Goal: Information Seeking & Learning: Learn about a topic

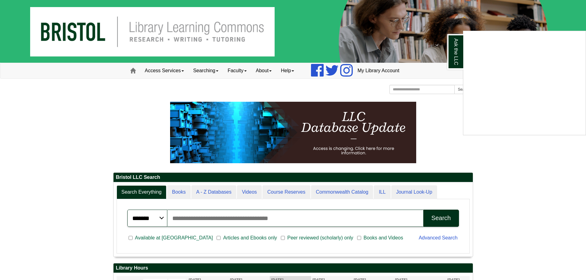
click at [94, 153] on div "Ask the LLC" at bounding box center [293, 140] width 586 height 280
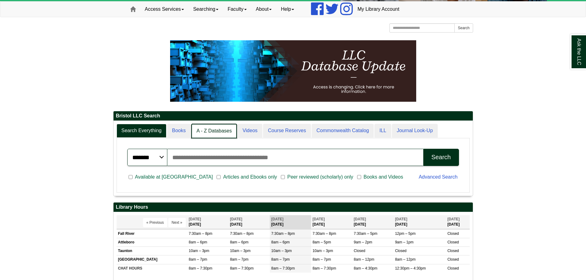
scroll to position [3, 3]
click at [197, 135] on link "A - Z Databases" at bounding box center [214, 131] width 46 height 14
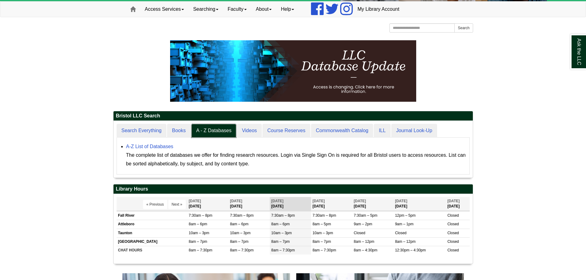
scroll to position [57, 359]
click at [146, 146] on link "A-Z List of Databases" at bounding box center [149, 146] width 47 height 5
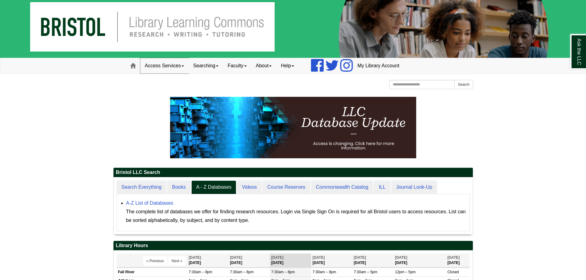
scroll to position [0, 0]
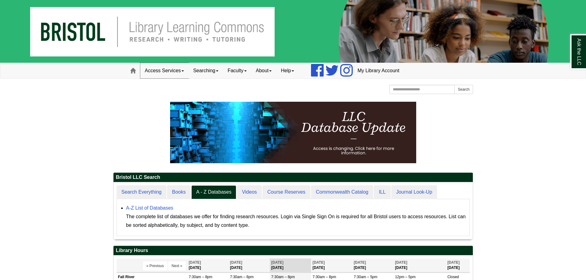
click at [178, 77] on link "Access Services" at bounding box center [164, 70] width 48 height 15
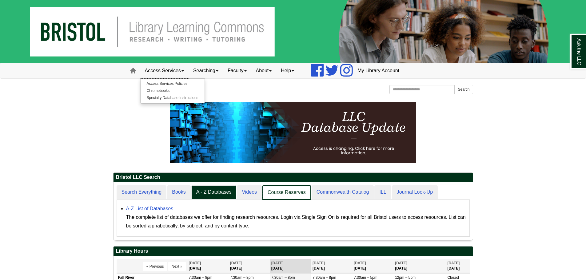
scroll to position [3, 3]
click at [182, 195] on link "Books" at bounding box center [179, 192] width 24 height 14
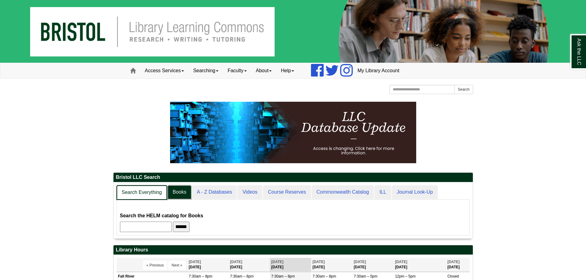
scroll to position [56, 359]
click at [157, 191] on link "Search Everything" at bounding box center [142, 192] width 51 height 14
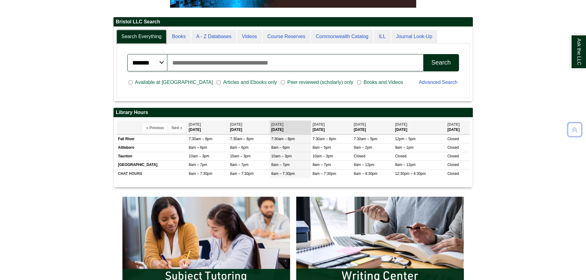
scroll to position [307, 0]
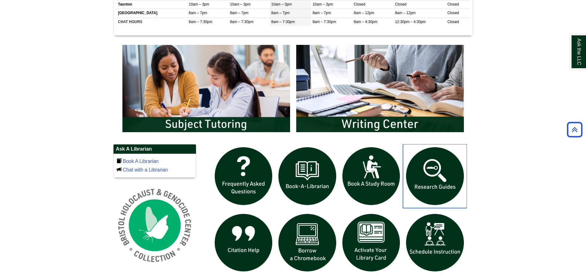
click at [424, 190] on img "slideshow" at bounding box center [435, 176] width 64 height 64
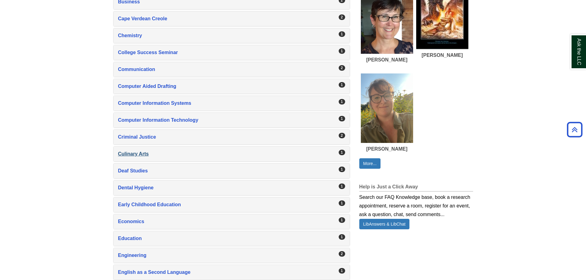
scroll to position [307, 0]
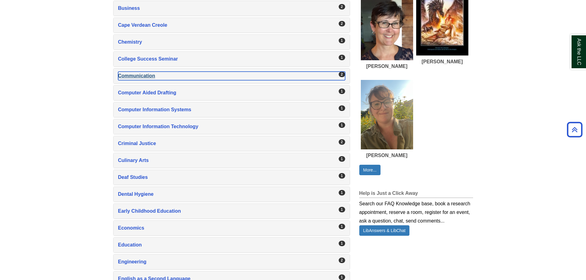
click at [160, 75] on div "Communication , 2 guides" at bounding box center [231, 76] width 227 height 9
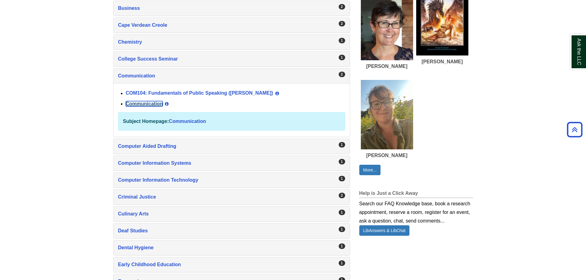
click at [154, 104] on link "Communication" at bounding box center [144, 103] width 37 height 5
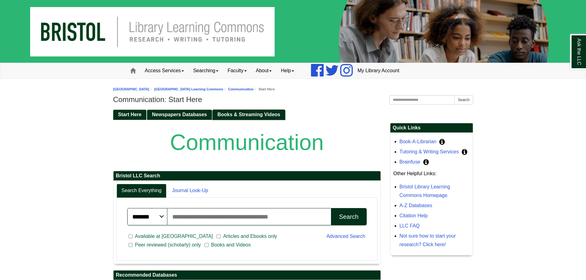
click at [242, 114] on span "Books & Streaming Videos" at bounding box center [248, 114] width 63 height 5
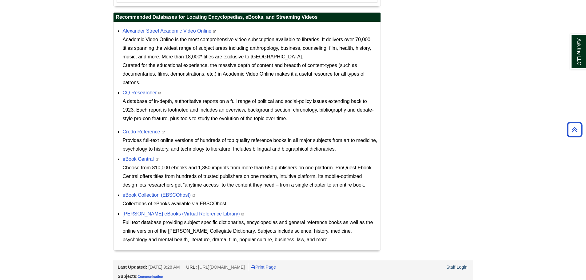
scroll to position [383, 0]
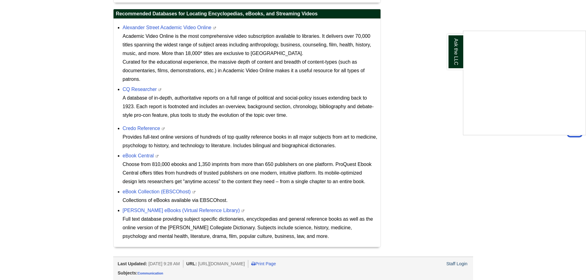
click at [197, 212] on div "Ask the LLC" at bounding box center [293, 140] width 586 height 280
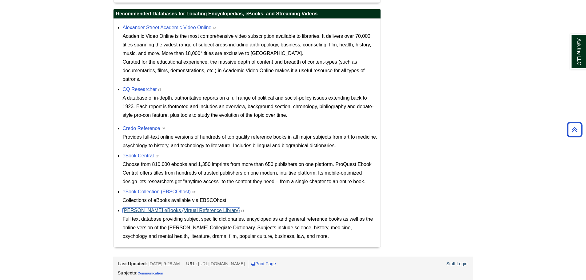
click at [190, 212] on link "Gale eBooks (Virtual Reference Library)" at bounding box center [181, 210] width 117 height 5
